Goal: Transaction & Acquisition: Purchase product/service

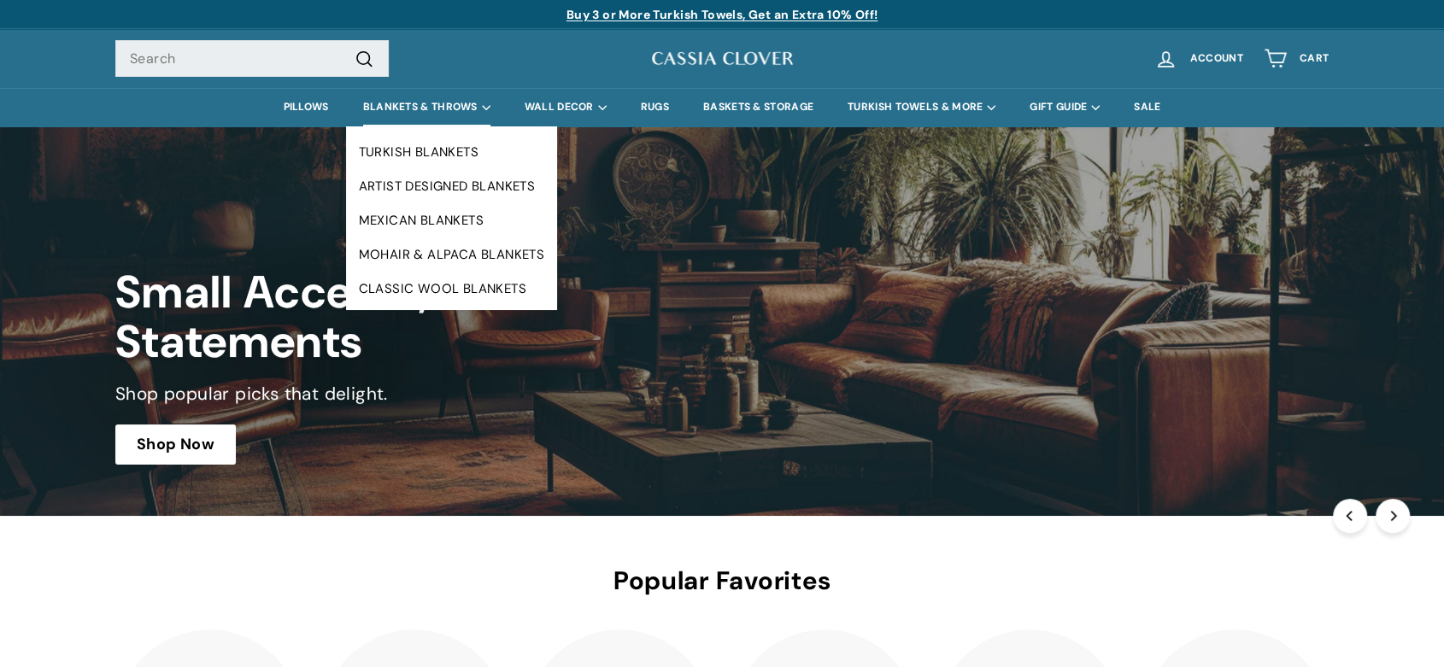
click at [413, 103] on summary "BLANKETS & THROWS" at bounding box center [426, 107] width 161 height 38
click at [414, 102] on summary "BLANKETS & THROWS" at bounding box center [426, 107] width 161 height 38
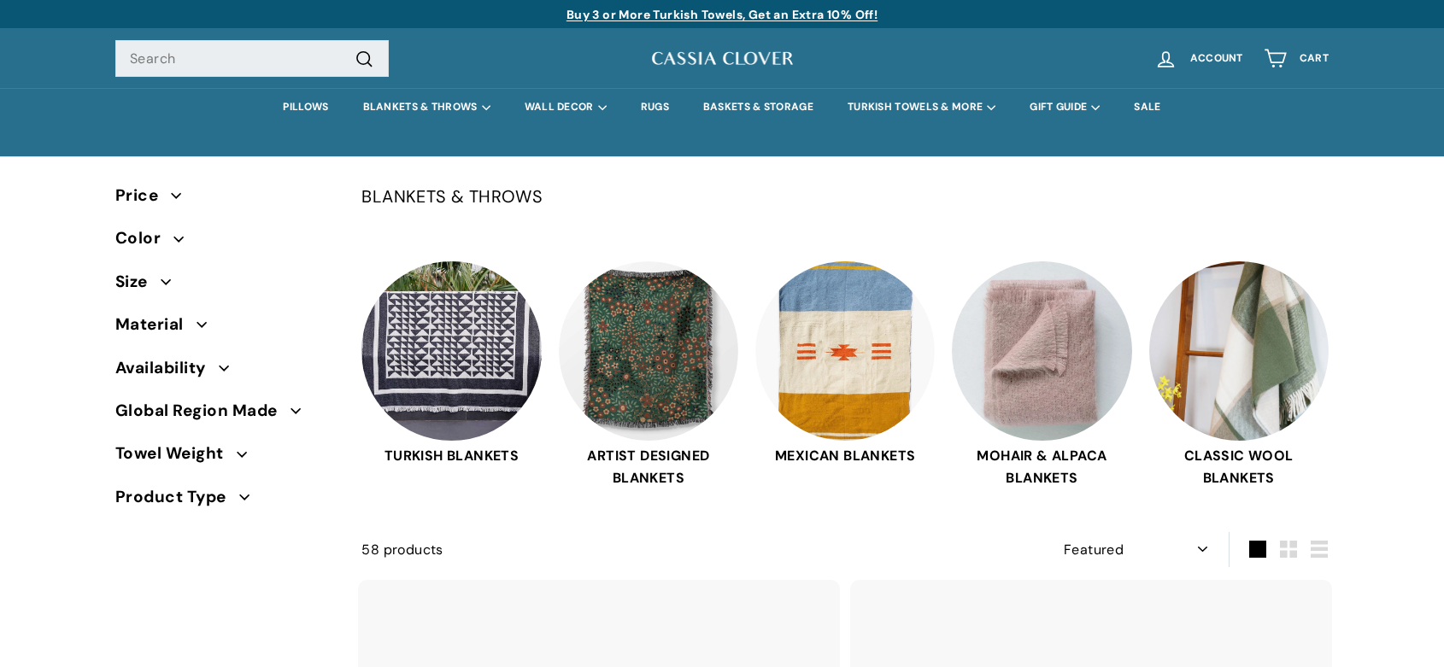
select select "manual"
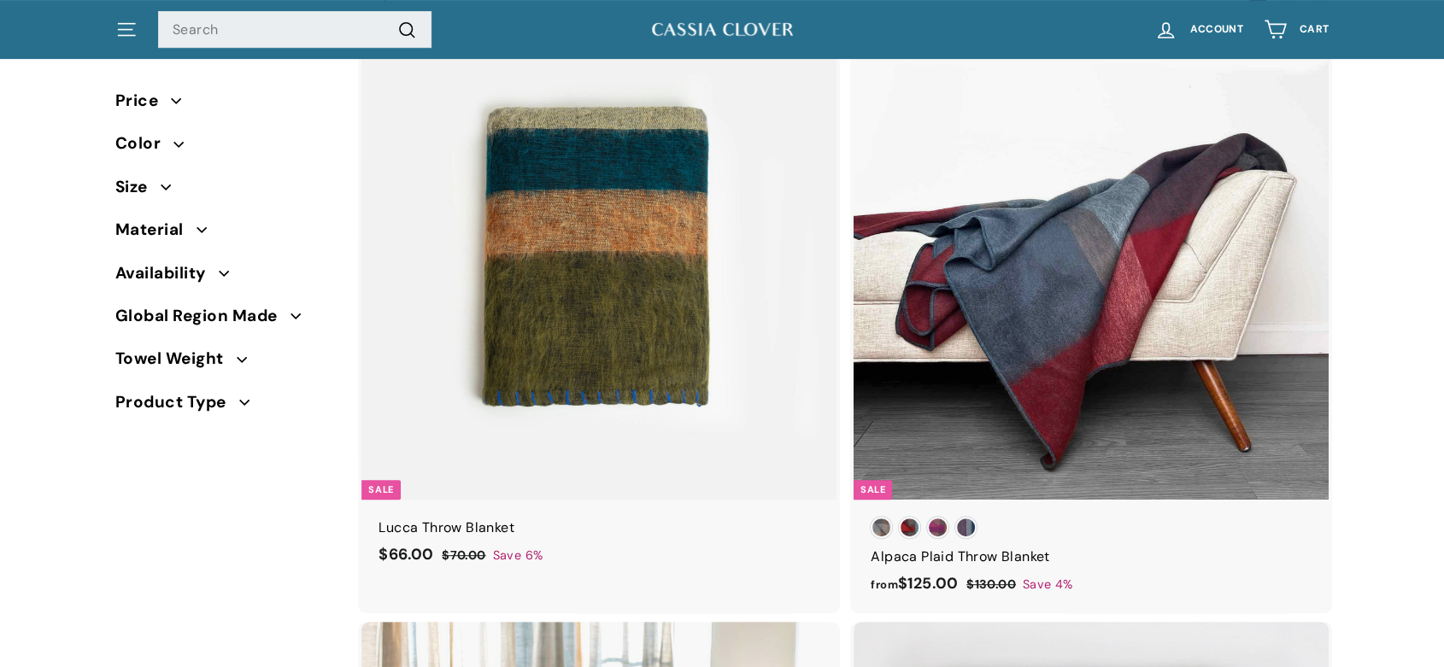
scroll to position [619, 0]
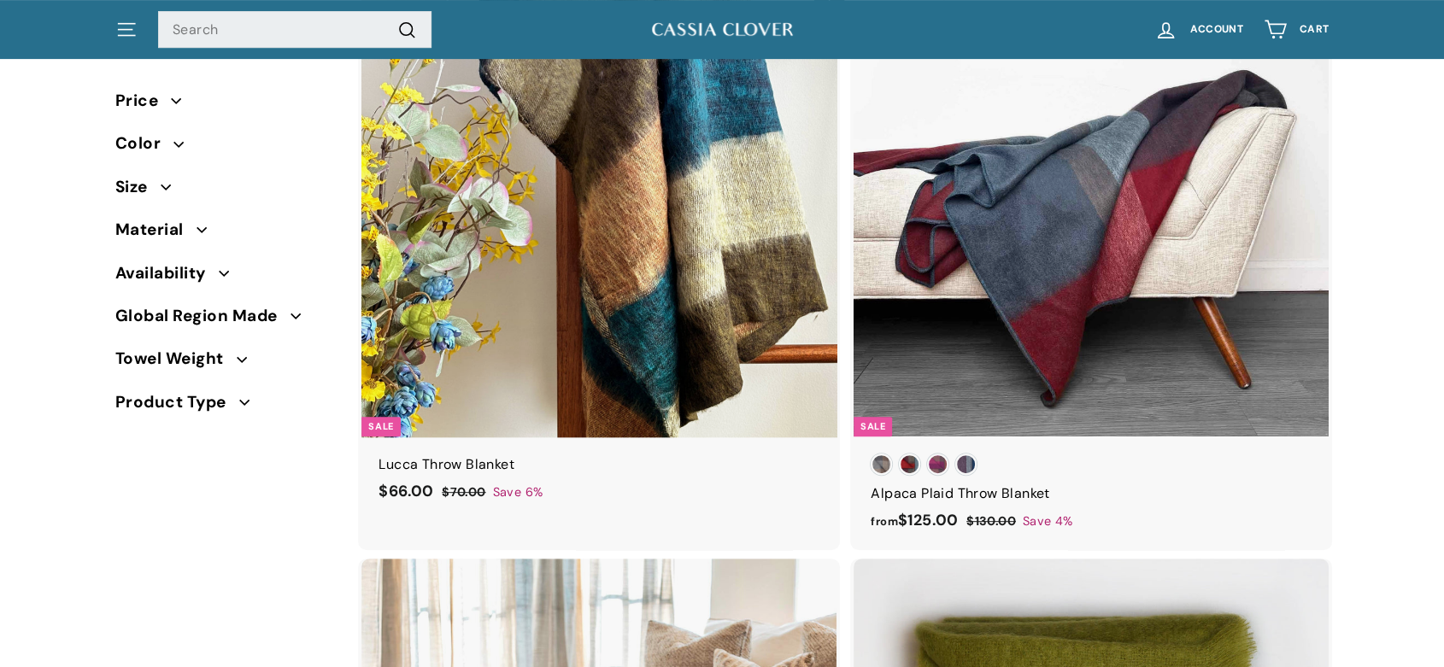
drag, startPoint x: 658, startPoint y: 174, endPoint x: 692, endPoint y: 174, distance: 34.2
click at [657, 174] on img at bounding box center [598, 199] width 475 height 475
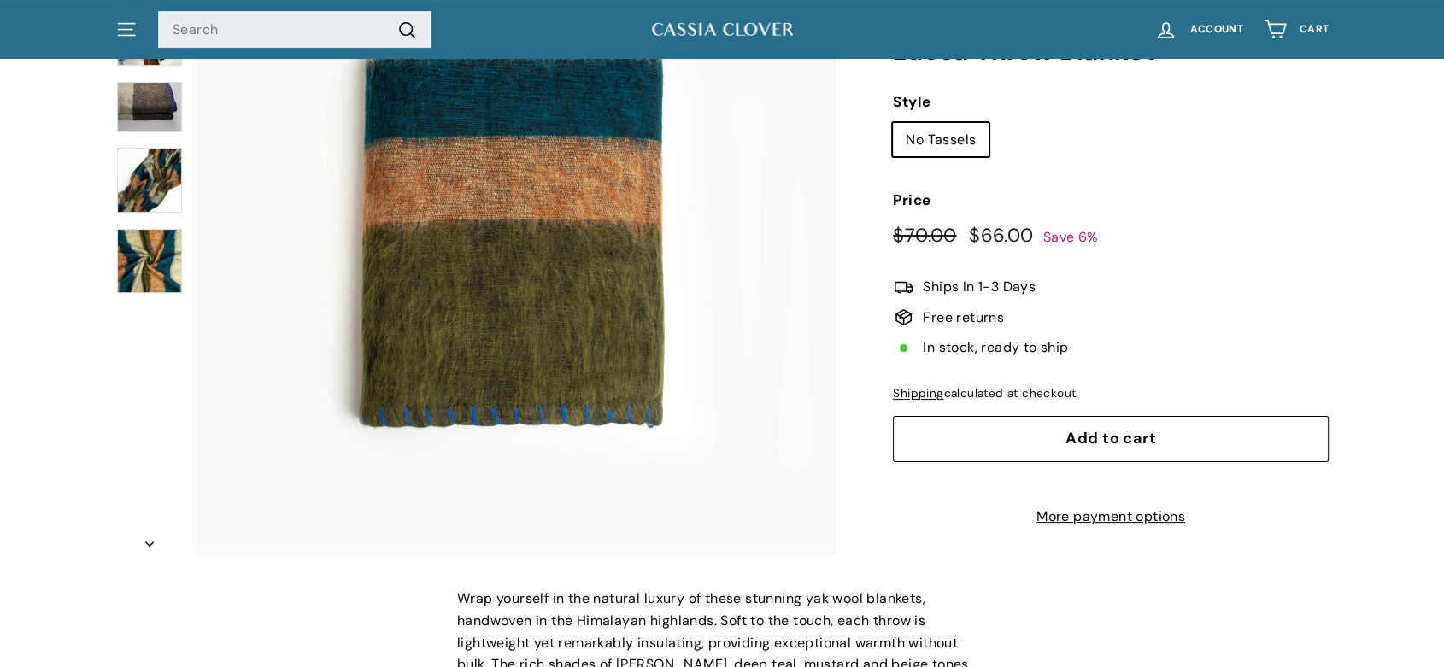
scroll to position [291, 0]
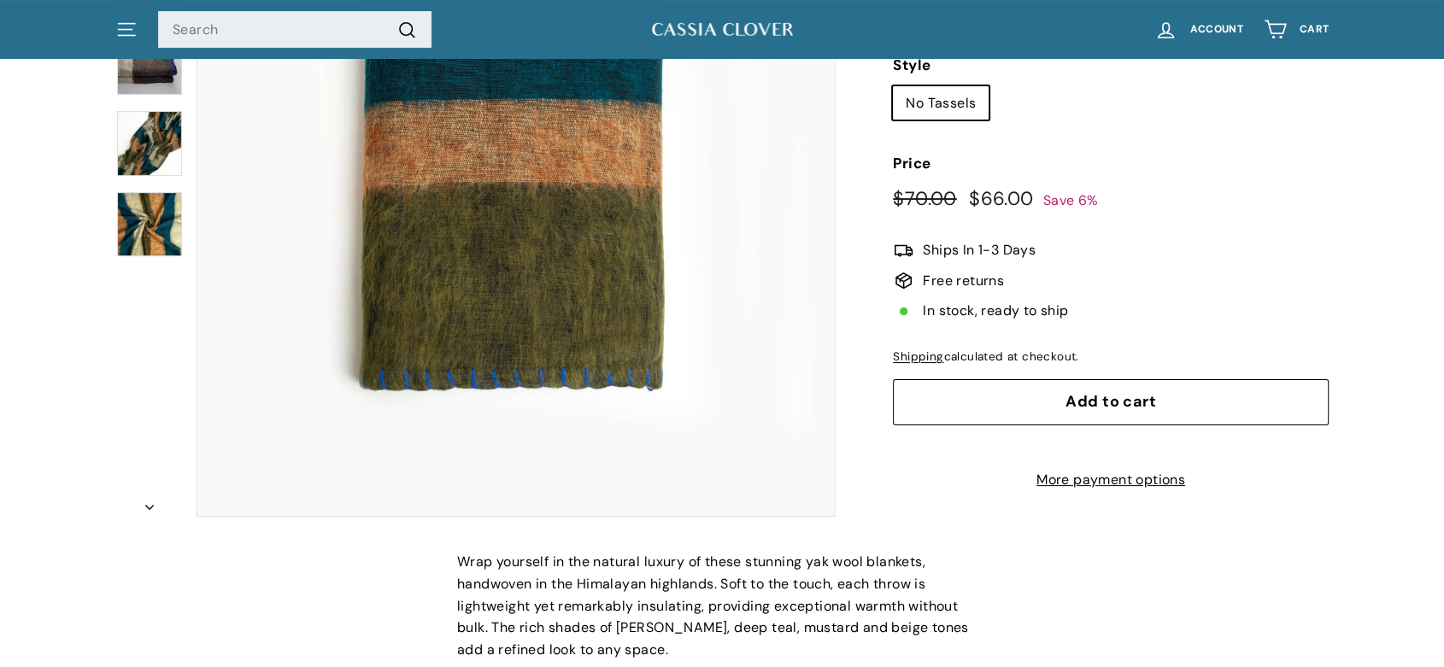
click at [1147, 379] on button "Add to cart" at bounding box center [1111, 402] width 436 height 46
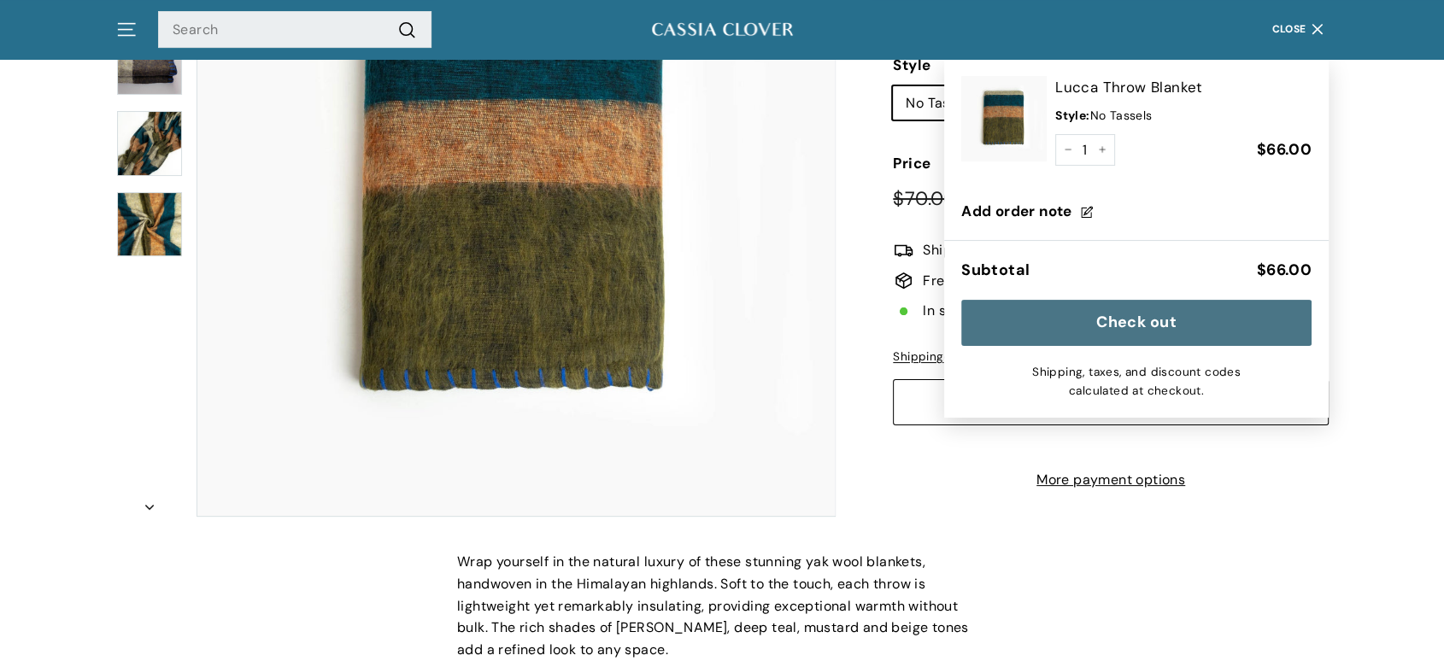
click at [1170, 328] on button "Check out" at bounding box center [1136, 323] width 350 height 46
